Goal: Task Accomplishment & Management: Use online tool/utility

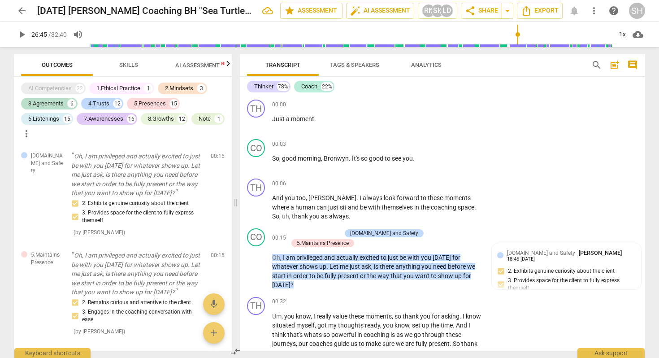
scroll to position [4229, 0]
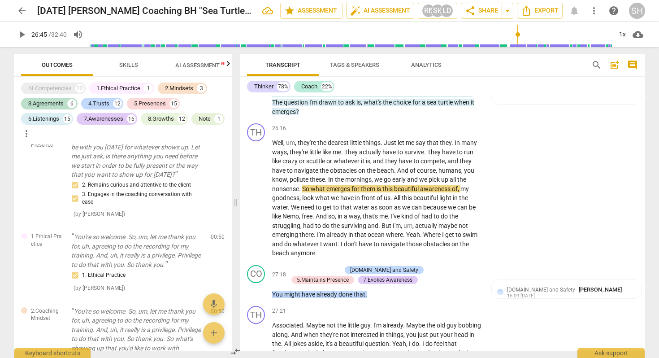
click at [24, 14] on span "arrow_back" at bounding box center [22, 10] width 11 height 11
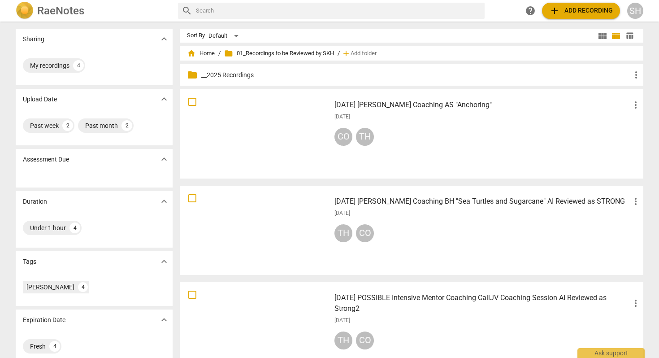
click at [570, 15] on span "add Add recording" at bounding box center [581, 10] width 64 height 11
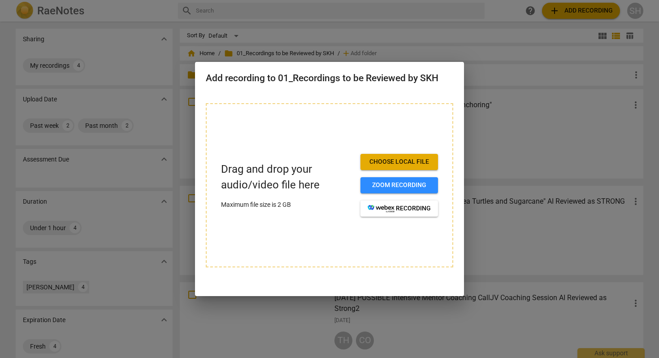
click at [401, 164] on span "Choose local file" at bounding box center [399, 161] width 63 height 9
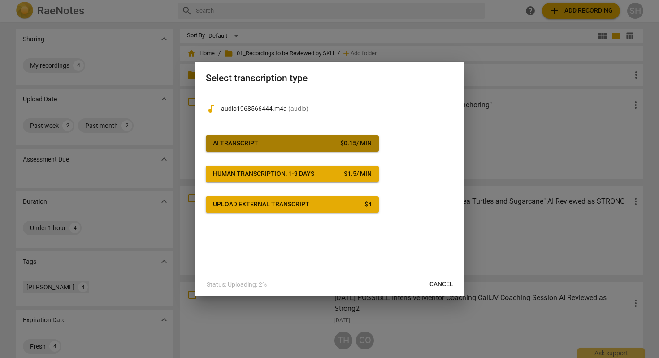
click at [289, 143] on span "AI Transcript $ 0.15 / min" at bounding box center [292, 143] width 159 height 9
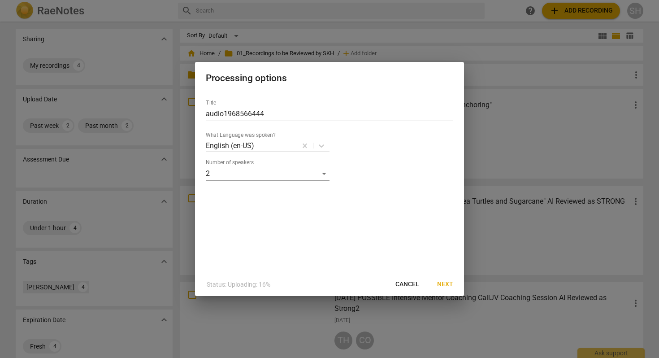
click at [443, 284] on span "Next" at bounding box center [445, 284] width 16 height 9
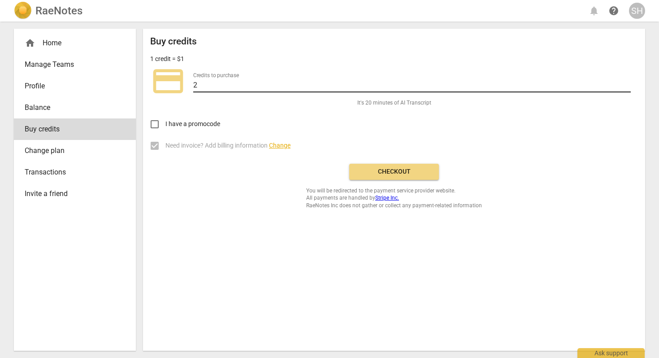
click at [628, 86] on input "2" at bounding box center [411, 85] width 437 height 13
click at [627, 82] on input "3" at bounding box center [411, 85] width 437 height 13
click at [627, 82] on input "4" at bounding box center [411, 85] width 437 height 13
click at [627, 82] on input "5" at bounding box center [411, 85] width 437 height 13
click at [627, 82] on input "6" at bounding box center [411, 85] width 437 height 13
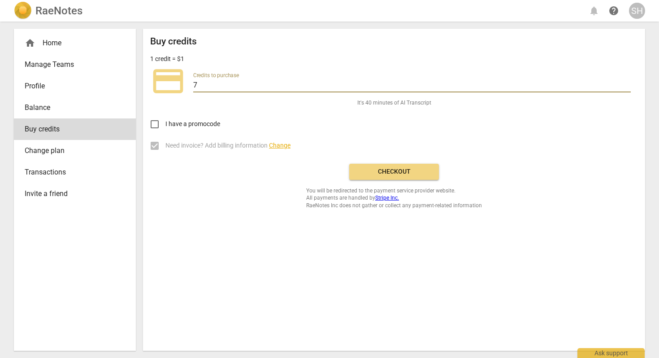
click at [627, 82] on input "7" at bounding box center [411, 85] width 437 height 13
click at [627, 82] on input "8" at bounding box center [411, 85] width 437 height 13
click at [627, 82] on input "9" at bounding box center [411, 85] width 437 height 13
click at [627, 82] on input "10" at bounding box center [411, 85] width 437 height 13
click at [627, 82] on input "11" at bounding box center [411, 85] width 437 height 13
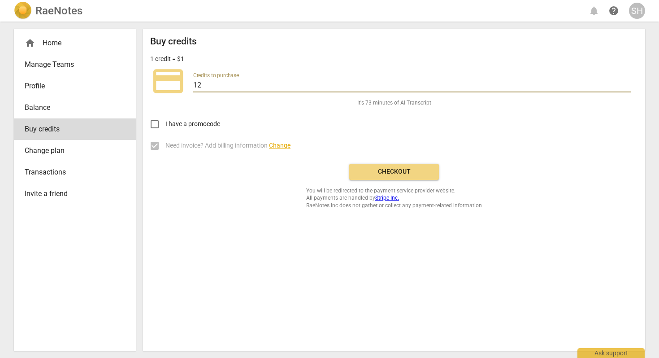
click at [627, 82] on input "12" at bounding box center [411, 85] width 437 height 13
click at [627, 82] on input "13" at bounding box center [411, 85] width 437 height 13
click at [627, 82] on input "14" at bounding box center [411, 85] width 437 height 13
type input "15"
click at [627, 82] on input "15" at bounding box center [411, 85] width 437 height 13
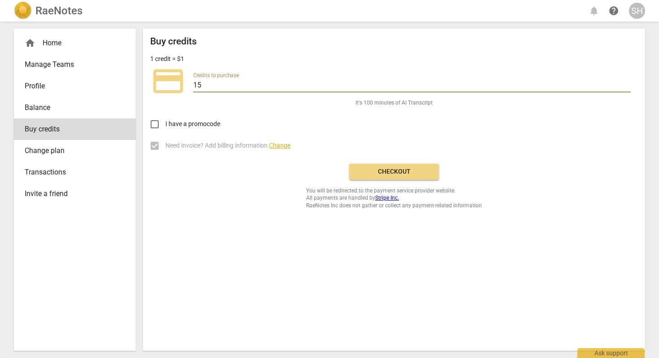
click at [392, 171] on span "Checkout" at bounding box center [393, 171] width 75 height 9
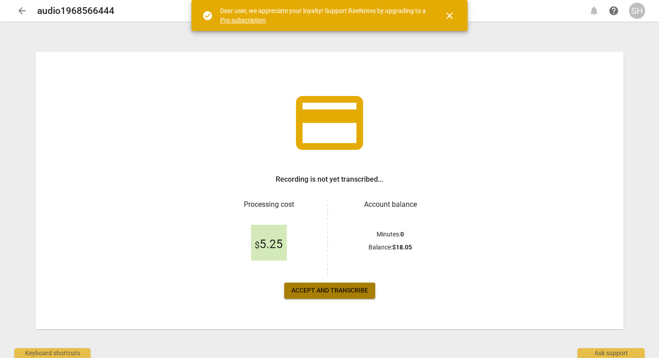
click at [345, 289] on span "Accept and transcribe" at bounding box center [329, 290] width 77 height 9
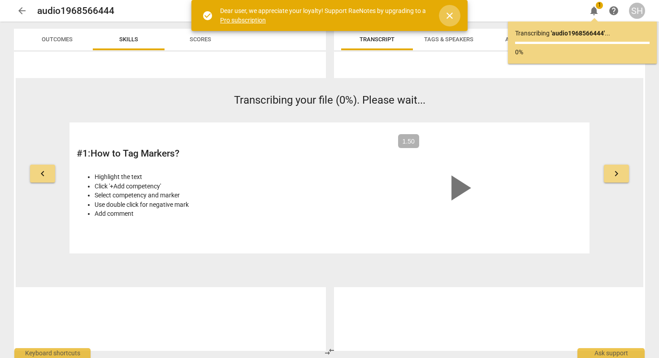
click at [450, 14] on span "close" at bounding box center [449, 15] width 11 height 11
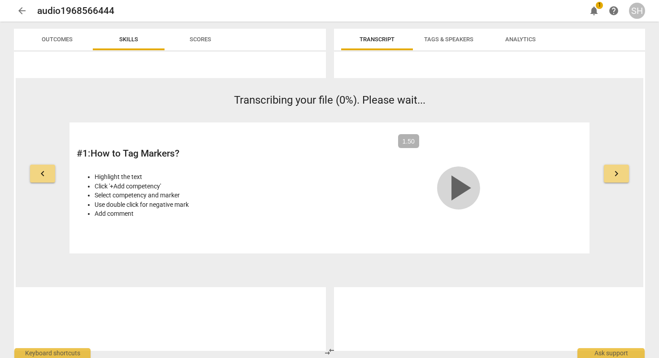
click at [455, 186] on span "play_arrow" at bounding box center [458, 187] width 43 height 43
click at [615, 178] on span "keyboard_arrow_right" at bounding box center [616, 173] width 11 height 11
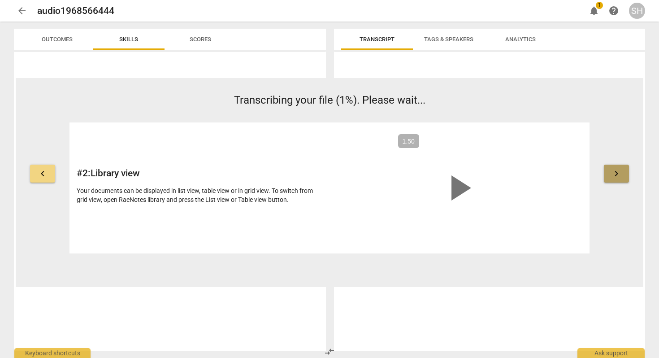
click at [615, 178] on span "keyboard_arrow_right" at bounding box center [616, 173] width 11 height 11
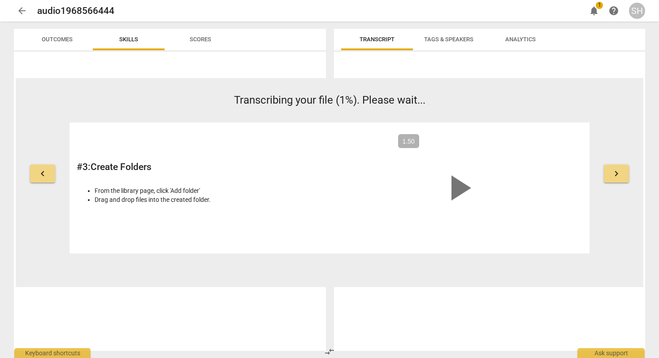
click at [615, 178] on span "keyboard_arrow_right" at bounding box center [616, 173] width 11 height 11
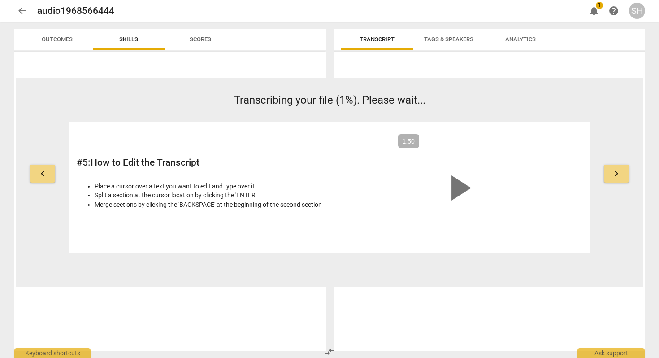
click at [615, 178] on span "keyboard_arrow_right" at bounding box center [616, 173] width 11 height 11
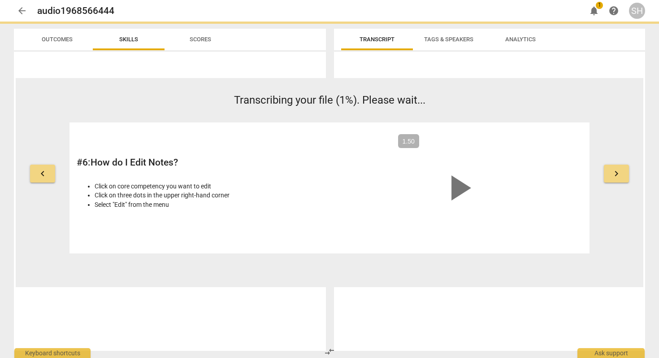
click at [615, 178] on span "keyboard_arrow_right" at bounding box center [616, 173] width 11 height 11
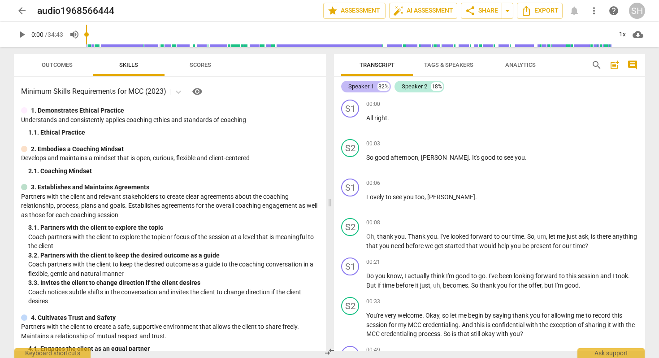
click at [373, 89] on div "Speaker 1" at bounding box center [361, 86] width 26 height 9
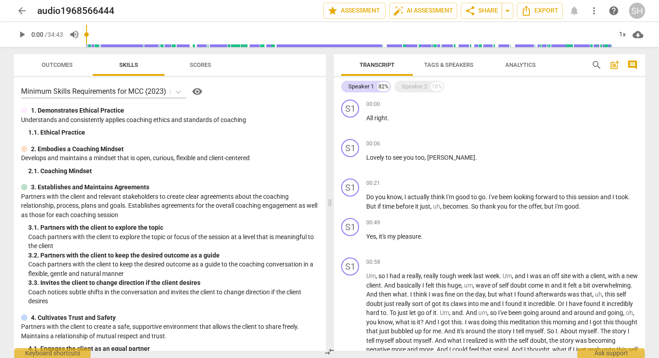
click at [448, 67] on span "Tags & Speakers" at bounding box center [448, 64] width 49 height 7
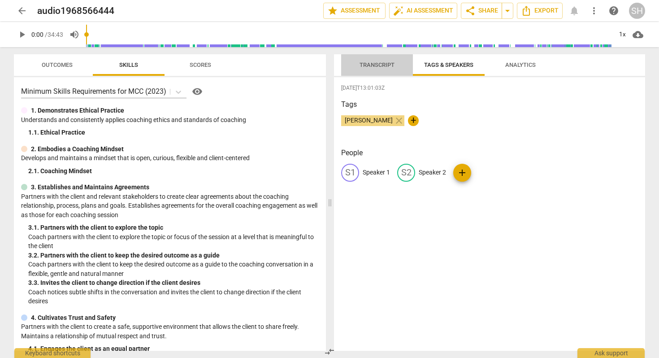
click at [385, 67] on span "Transcript" at bounding box center [376, 64] width 35 height 7
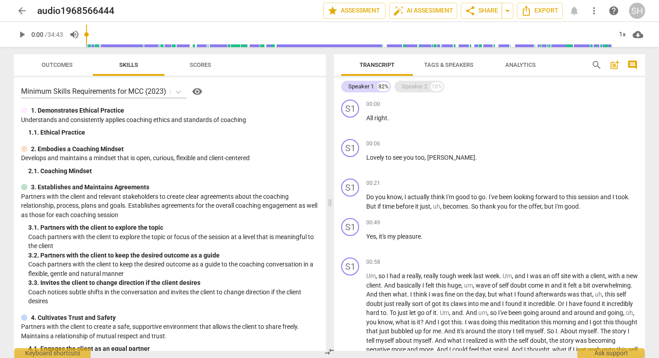
click at [412, 86] on div "Speaker 2" at bounding box center [415, 86] width 26 height 9
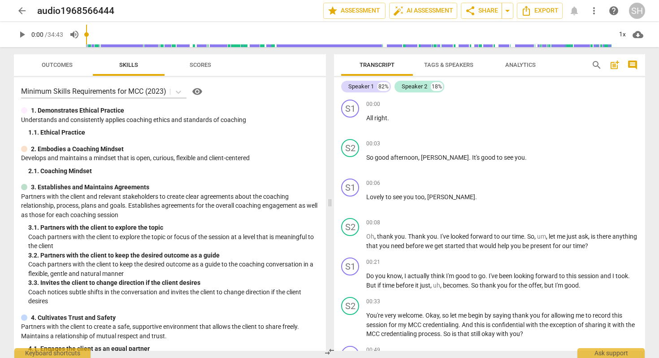
click at [437, 66] on span "Tags & Speakers" at bounding box center [448, 64] width 49 height 7
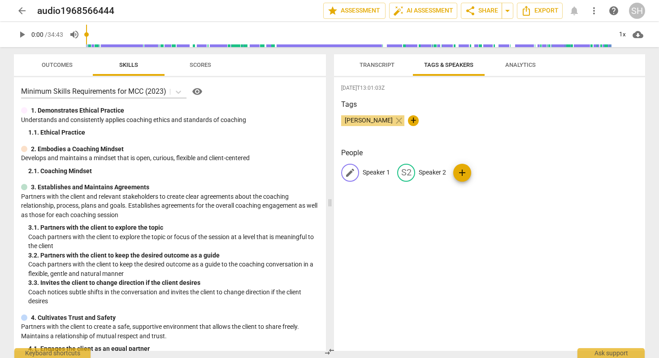
click at [385, 175] on p "Speaker 1" at bounding box center [376, 172] width 27 height 9
type input "Thinker"
click at [490, 172] on p "Speaker 2" at bounding box center [490, 172] width 27 height 9
type input "Coach"
click at [523, 253] on div "[DATE]T13:01:03Z Tags [PERSON_NAME] close + People TH Thinker edit Coach delete…" at bounding box center [489, 213] width 311 height 273
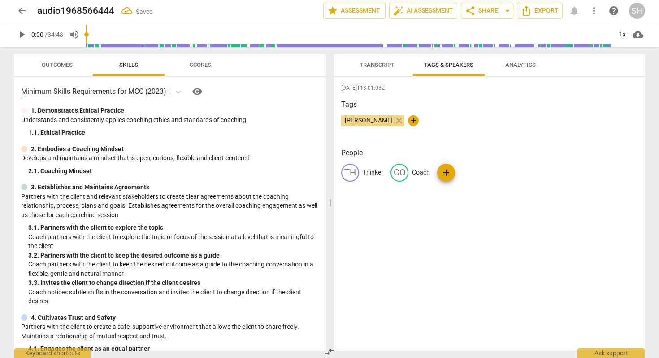
click at [377, 63] on span "Transcript" at bounding box center [376, 64] width 35 height 7
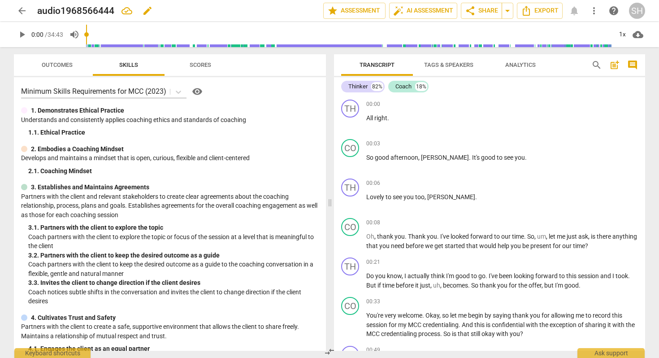
click at [143, 12] on span "edit" at bounding box center [147, 10] width 11 height 11
drag, startPoint x: 134, startPoint y: 10, endPoint x: 33, endPoint y: -7, distance: 101.8
click at [33, 0] on html "arrow_back audio1968566444 done clear star Assessment auto_fix_high AI Assessme…" at bounding box center [329, 0] width 659 height 0
type input "[DATE] SKH Coaches TC "OWNERSHIP""
click at [296, 90] on div "Minimum Skills Requirements for MCC (2023) visibility" at bounding box center [170, 91] width 298 height 14
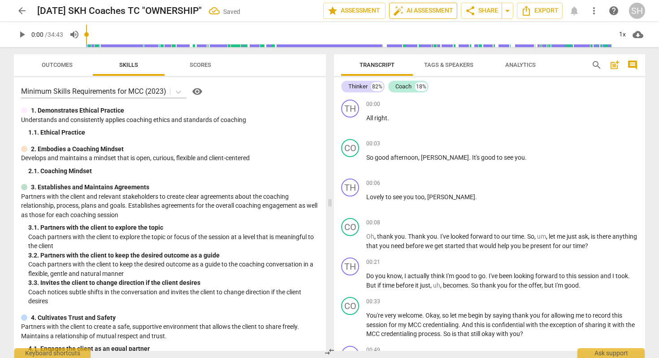
click at [403, 13] on span "auto_fix_high AI Assessment" at bounding box center [423, 10] width 60 height 11
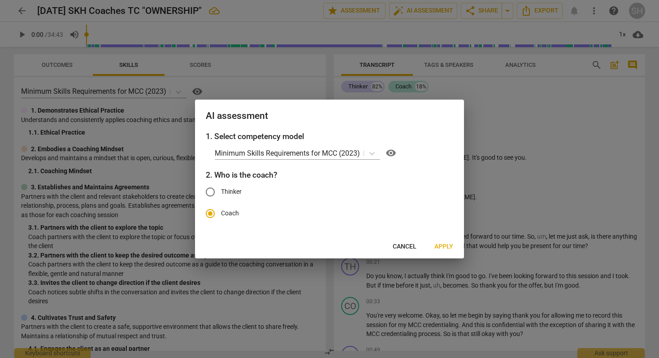
click at [442, 246] on span "Apply" at bounding box center [443, 246] width 19 height 9
